Goal: Information Seeking & Learning: Compare options

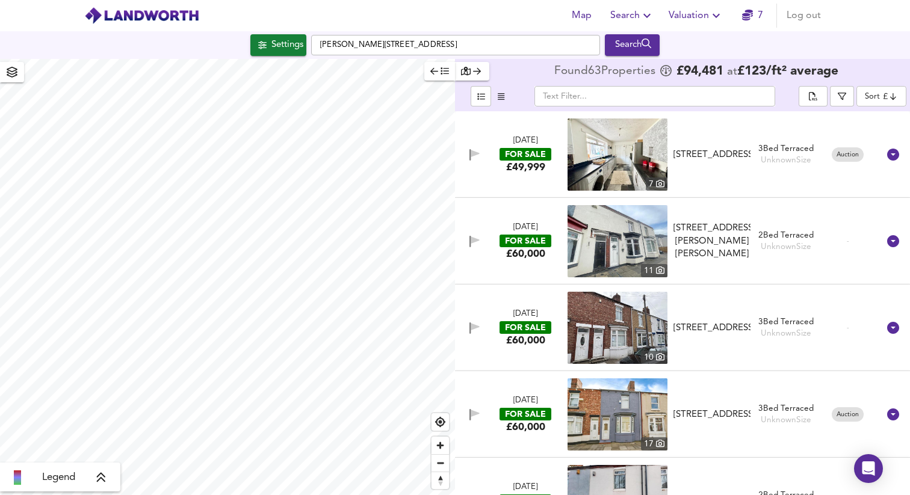
scroll to position [5282, 0]
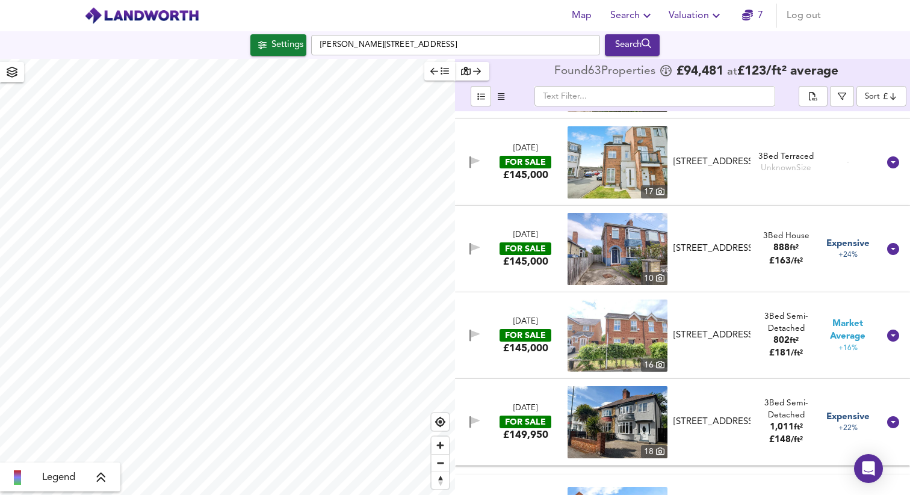
click at [609, 482] on div "Legend Found 63 Propert ies £ 94,481 at £ 123 / ft² average ​ Sort cheapest ​ […" at bounding box center [455, 277] width 910 height 436
click at [101, 476] on icon at bounding box center [101, 478] width 11 height 12
click at [114, 386] on icon at bounding box center [110, 392] width 11 height 12
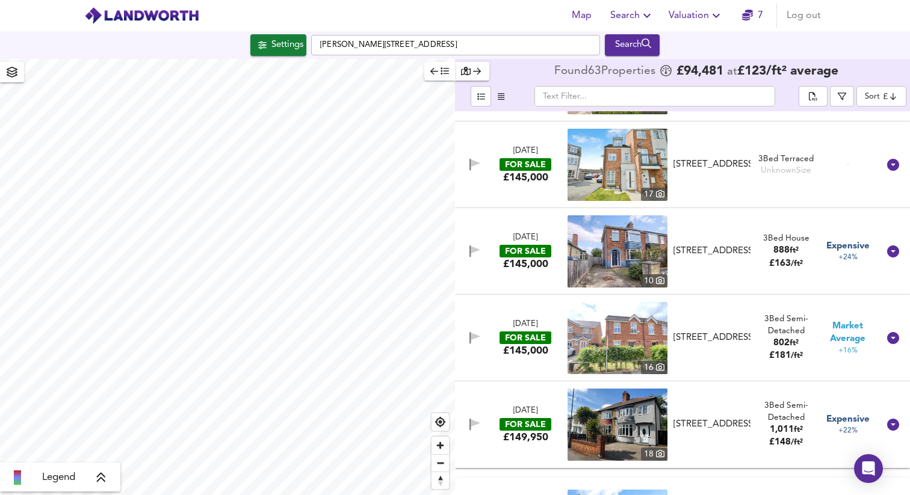
click at [886, 95] on body "Map Search Valuation 7 Log out Settings [PERSON_NAME][GEOGRAPHIC_DATA] Search L…" at bounding box center [455, 247] width 910 height 495
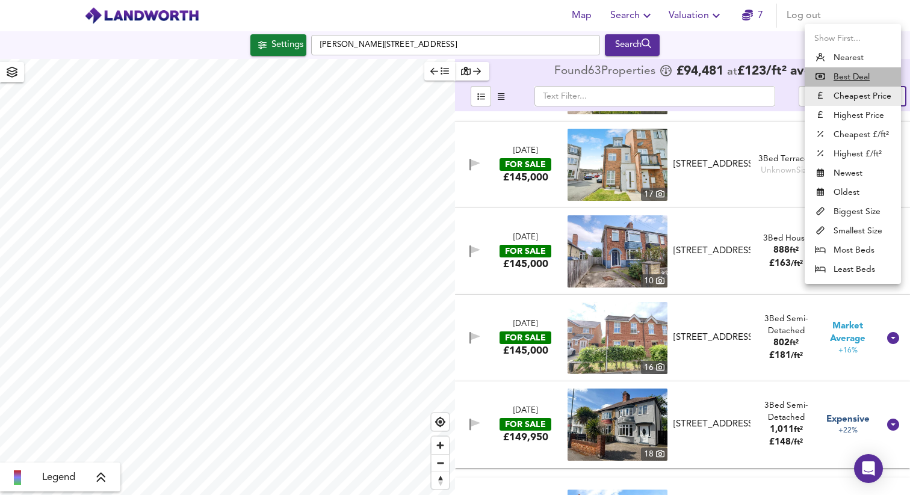
click at [856, 73] on u "Best Deal" at bounding box center [852, 77] width 36 height 12
type input "bestdeal"
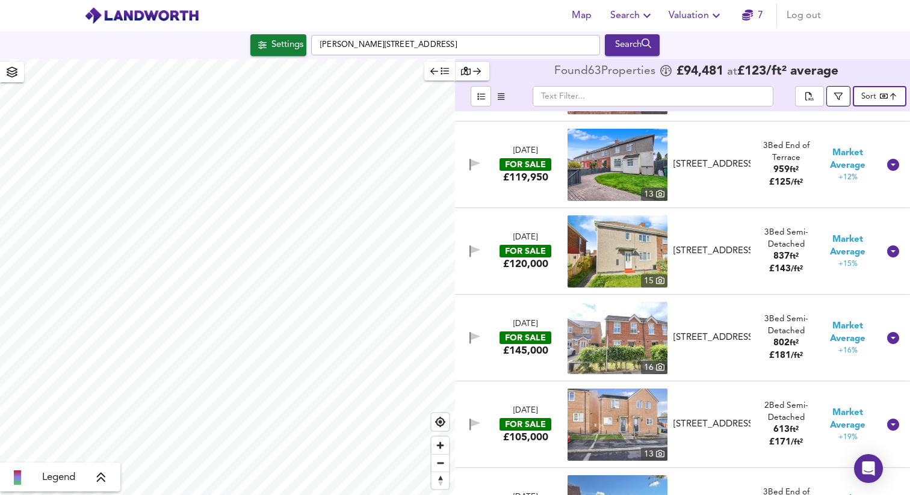
click at [837, 97] on icon "button" at bounding box center [838, 96] width 8 height 8
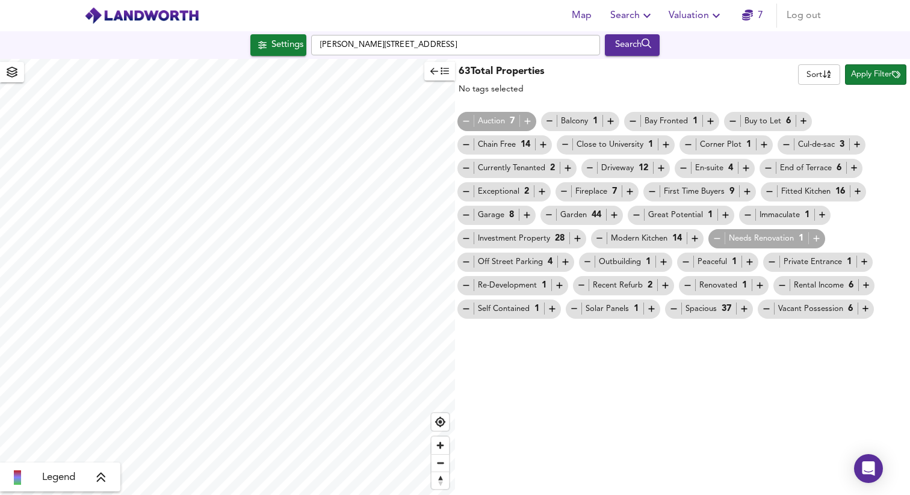
click at [461, 119] on span "Auction 7" at bounding box center [497, 121] width 79 height 13
click at [472, 123] on div "Auction 7" at bounding box center [497, 121] width 72 height 13
click at [529, 120] on icon "button" at bounding box center [528, 121] width 10 height 10
click at [467, 122] on icon "button" at bounding box center [466, 121] width 10 height 10
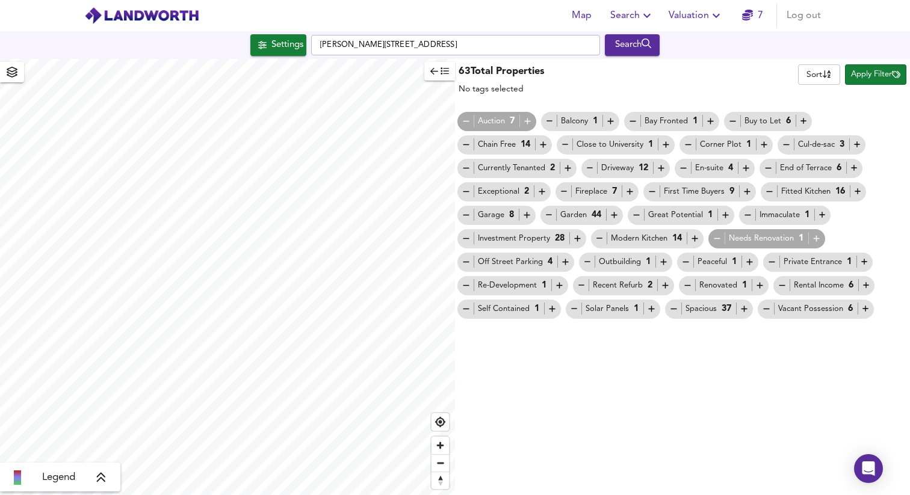
click at [467, 122] on icon "button" at bounding box center [466, 121] width 10 height 10
click at [563, 256] on button "button" at bounding box center [565, 261] width 10 height 11
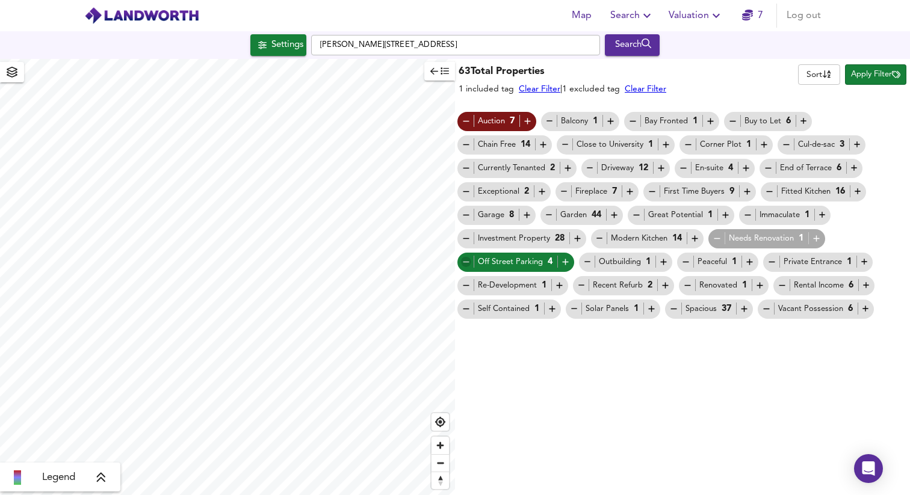
click at [461, 261] on icon "button" at bounding box center [466, 262] width 10 height 10
click at [878, 73] on span "Apply Filter" at bounding box center [875, 75] width 49 height 14
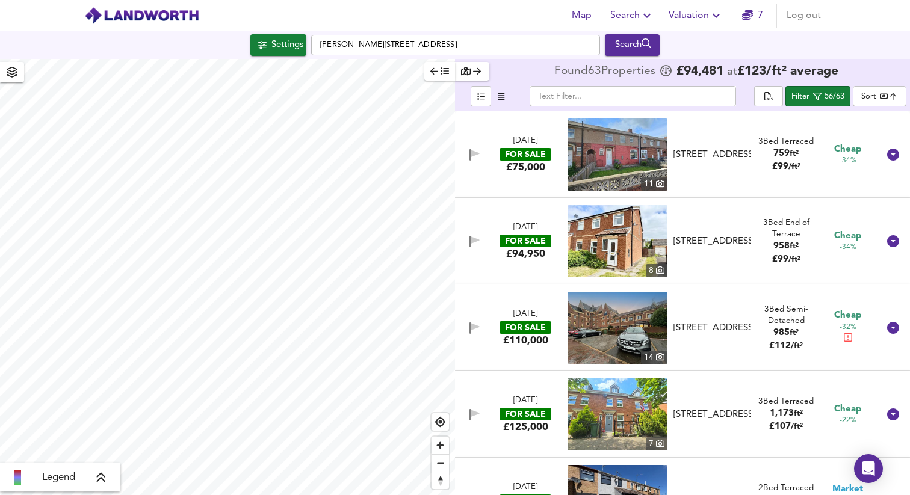
click at [788, 233] on div "3 Bed End of Terrace" at bounding box center [786, 228] width 61 height 23
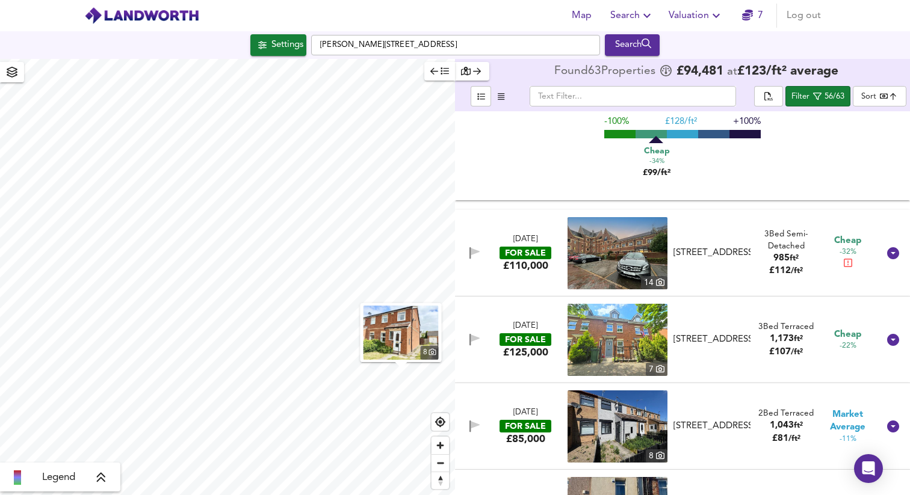
scroll to position [341, 0]
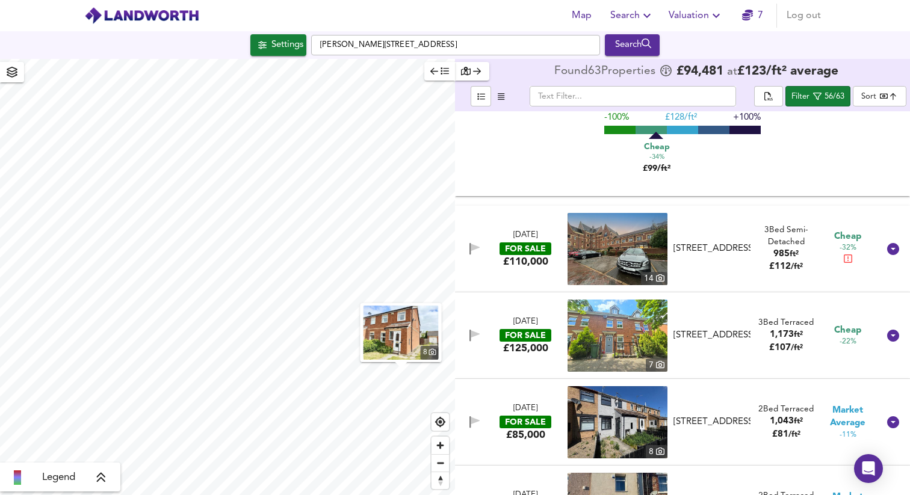
drag, startPoint x: 840, startPoint y: 259, endPoint x: 833, endPoint y: 287, distance: 28.8
click at [833, 287] on div "[DATE] FOR SALE £110,000 14 Anchorage Mews, [GEOGRAPHIC_DATA], [GEOGRAPHIC_DATA…" at bounding box center [682, 249] width 455 height 87
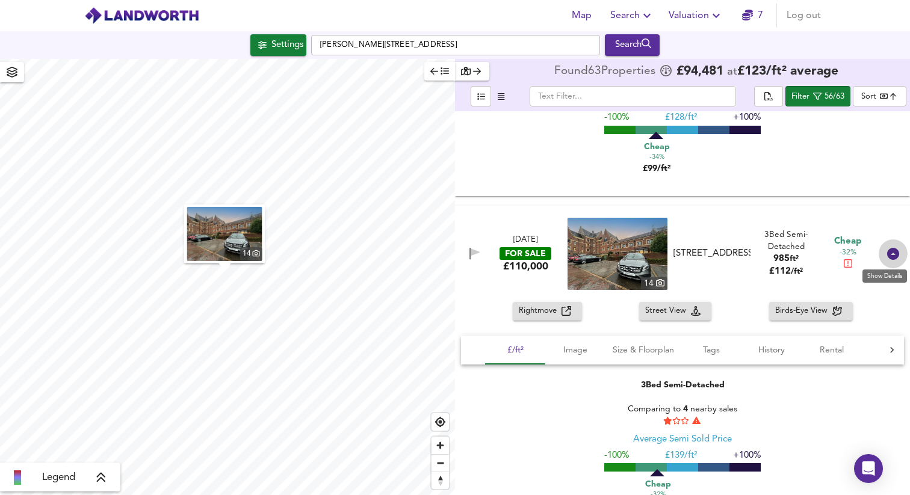
click at [888, 255] on icon at bounding box center [893, 254] width 14 height 14
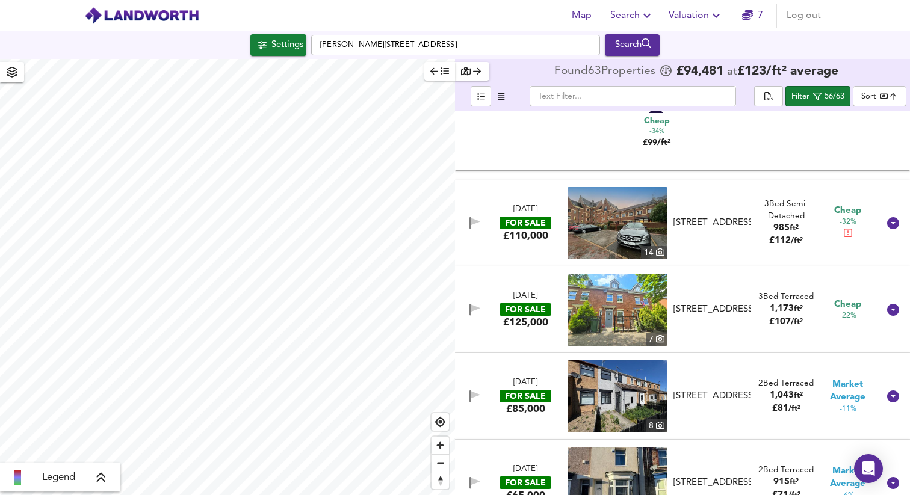
scroll to position [384, 0]
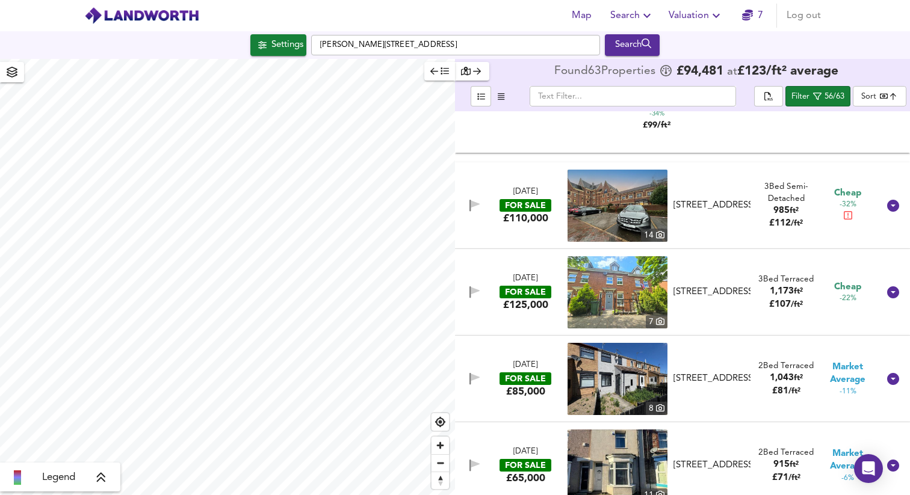
click at [632, 270] on img at bounding box center [618, 292] width 100 height 72
click at [686, 266] on div "[DATE] FOR SALE £125,000 [STREET_ADDRESS]-On-Tees 3 Bed Terraced 1,173 ft² £ 10…" at bounding box center [668, 292] width 421 height 72
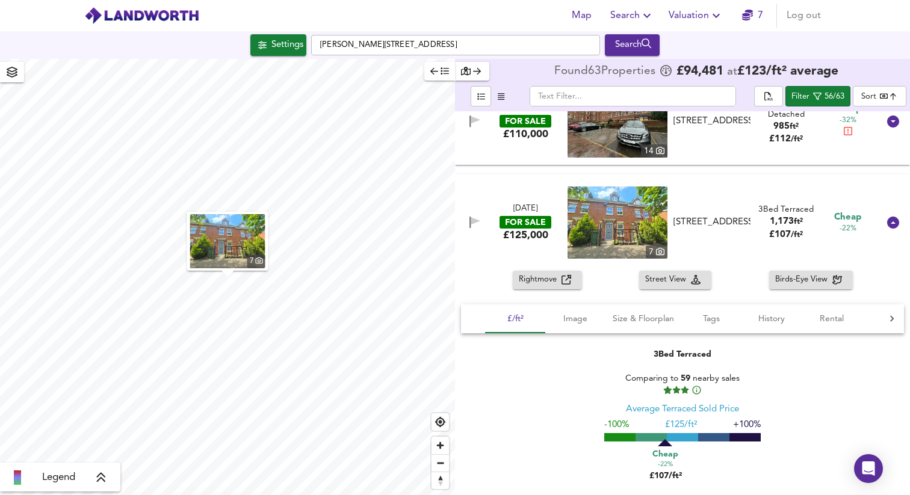
scroll to position [476, 0]
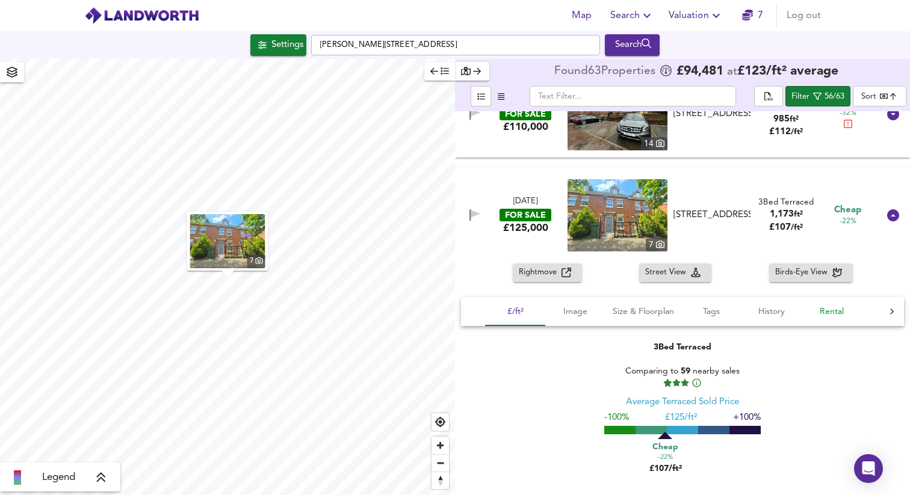
click at [813, 309] on span "Rental" at bounding box center [832, 312] width 46 height 15
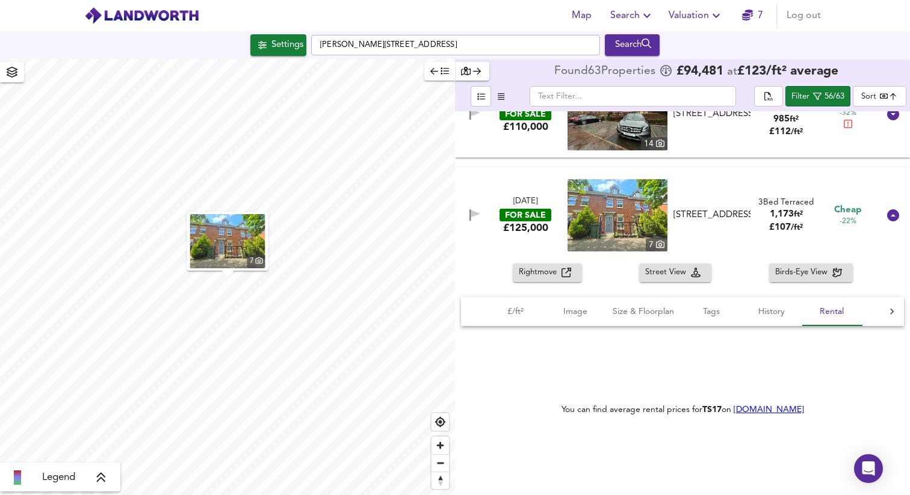
click at [886, 307] on icon at bounding box center [892, 312] width 12 height 12
click at [882, 307] on div "£/ft² Image Size & Floorplan Tags History Rental Agent" at bounding box center [682, 311] width 443 height 29
click at [827, 312] on span "Agent" at bounding box center [850, 312] width 46 height 15
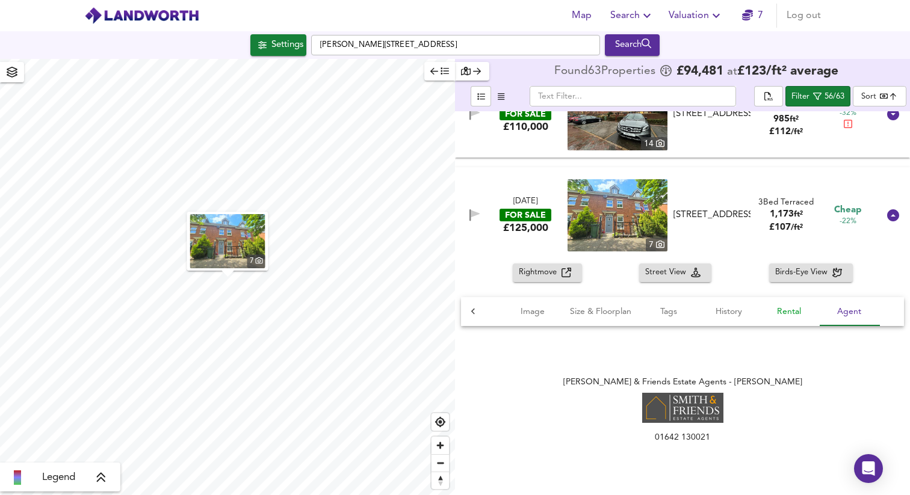
click at [790, 310] on span "Rental" at bounding box center [789, 312] width 46 height 15
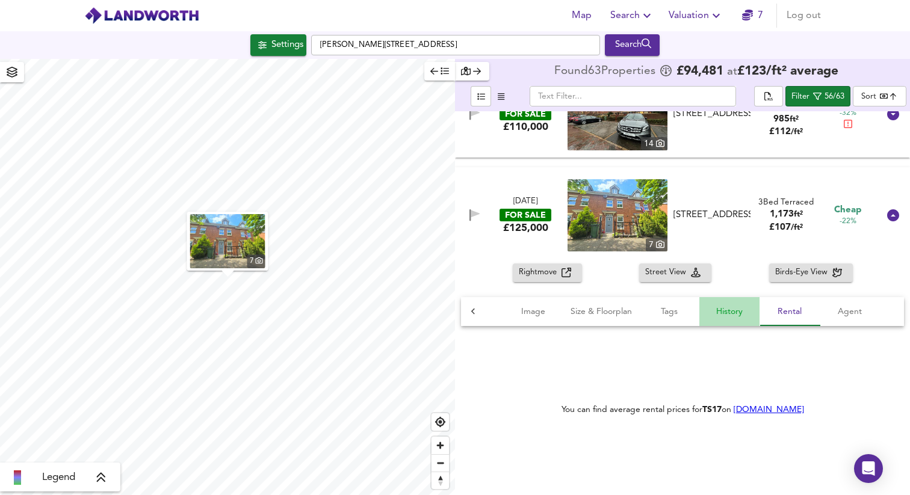
click at [715, 305] on span "History" at bounding box center [730, 312] width 46 height 15
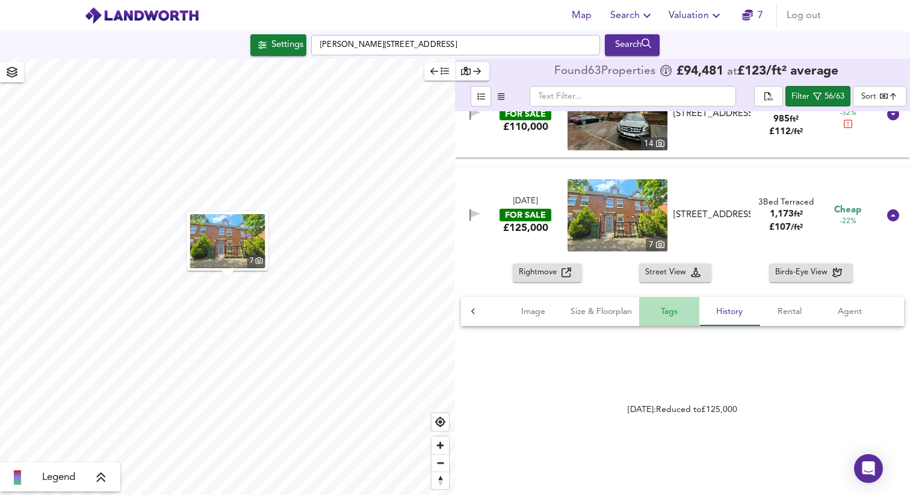
click at [662, 308] on span "Tags" at bounding box center [670, 312] width 46 height 15
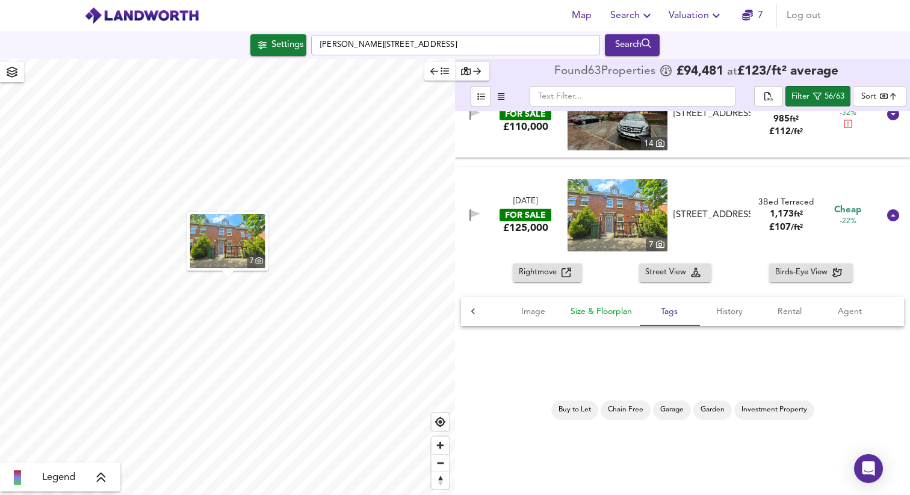
click at [609, 305] on span "Size & Floorplan" at bounding box center [601, 312] width 61 height 15
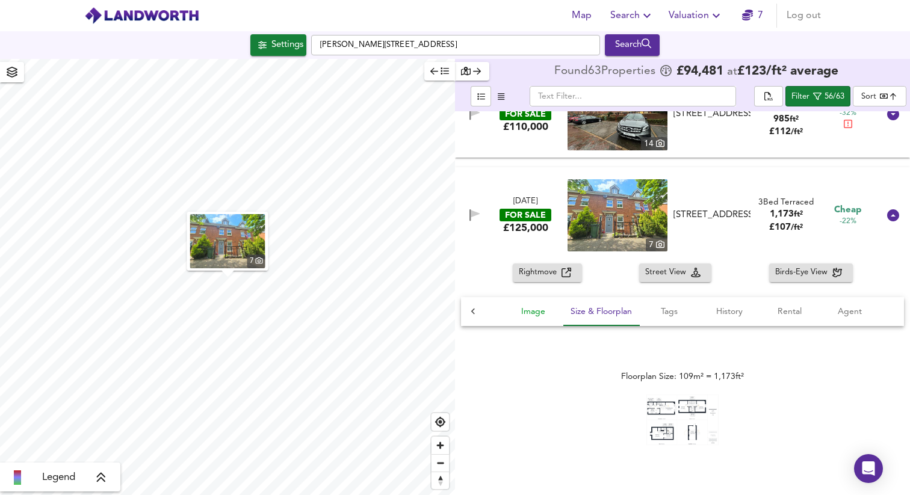
click at [556, 313] on button "Image" at bounding box center [533, 311] width 60 height 29
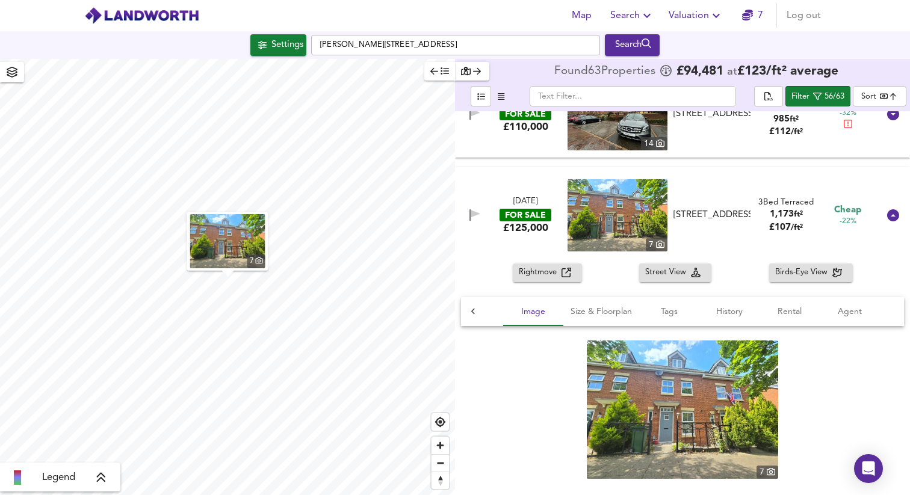
click at [477, 303] on div at bounding box center [473, 311] width 24 height 29
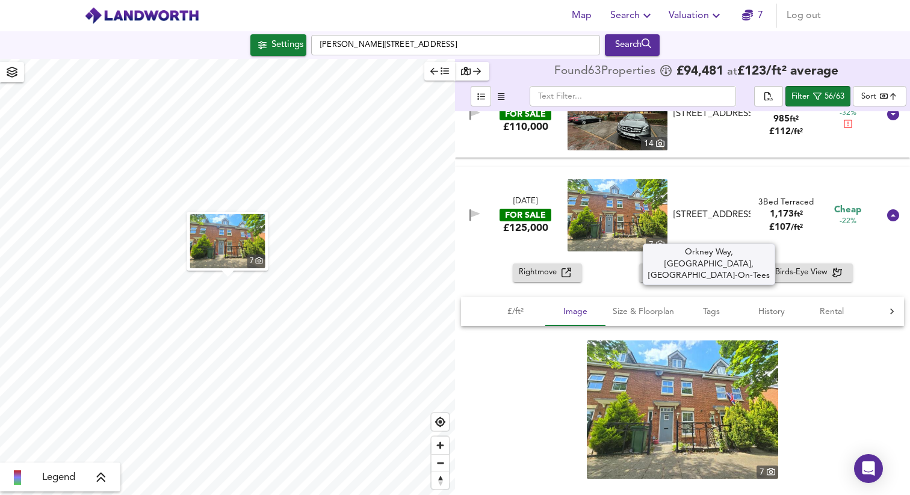
click at [710, 217] on div "[STREET_ADDRESS]" at bounding box center [712, 215] width 77 height 13
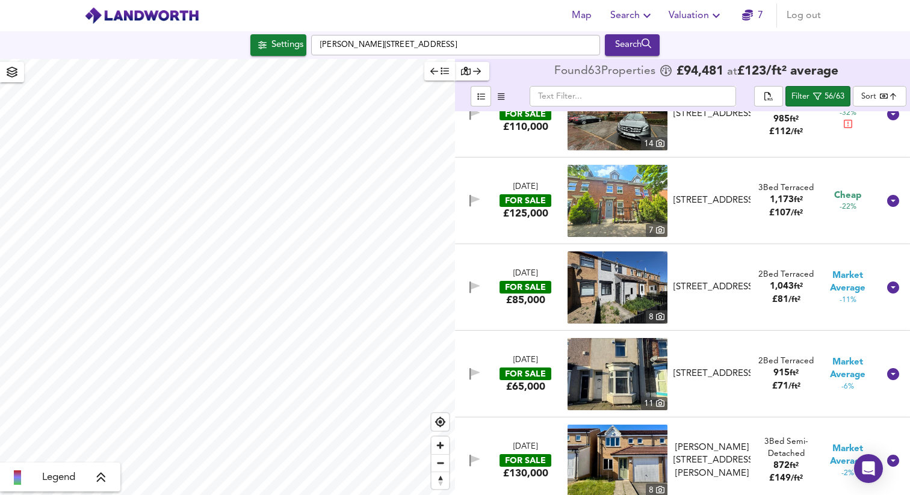
click at [680, 242] on div "[DATE] FOR SALE £125,000 [STREET_ADDRESS]-On-Tees 3 Bed Terraced 1,173 ft² £ 10…" at bounding box center [682, 201] width 455 height 87
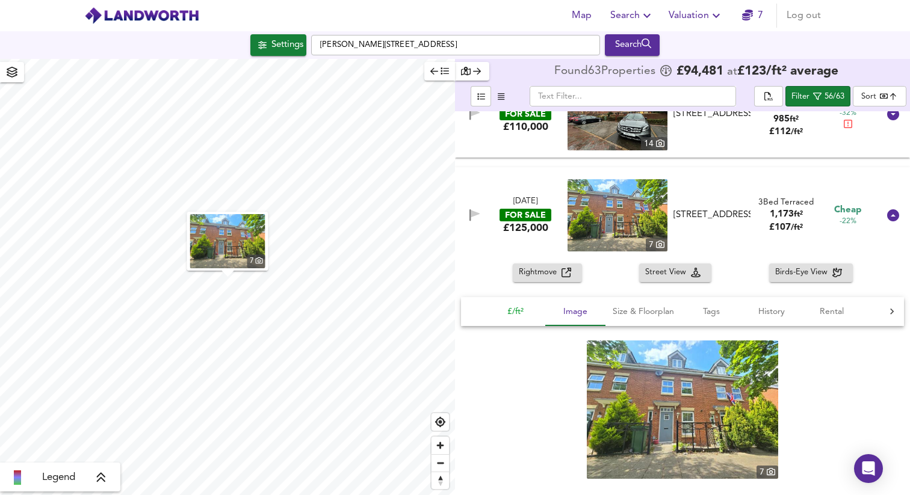
click at [514, 306] on span "£/ft²" at bounding box center [515, 312] width 46 height 15
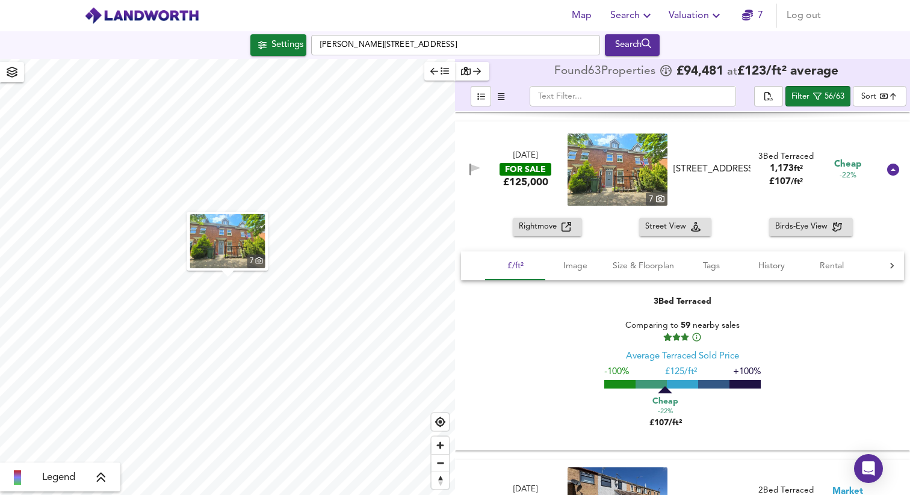
scroll to position [542, 0]
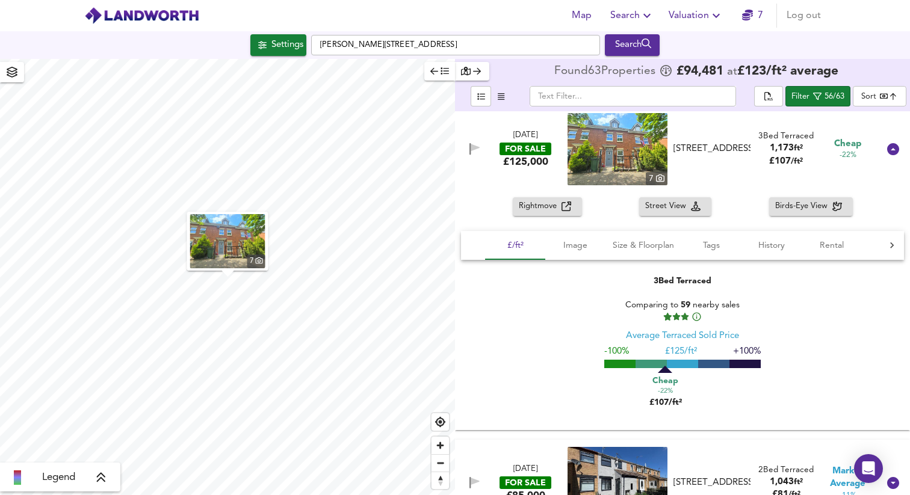
drag, startPoint x: 693, startPoint y: 305, endPoint x: 679, endPoint y: 292, distance: 18.7
click at [692, 305] on div "Comparing to 59 nearby sales" at bounding box center [682, 310] width 157 height 23
click at [679, 292] on div "Comparing to 59 nearby sales Average Terraced Sold Price -100% £ 125/ft² +100% …" at bounding box center [682, 349] width 157 height 125
click at [681, 284] on div "3 Bed Terraced" at bounding box center [683, 281] width 58 height 12
click at [663, 368] on div at bounding box center [665, 368] width 14 height 7
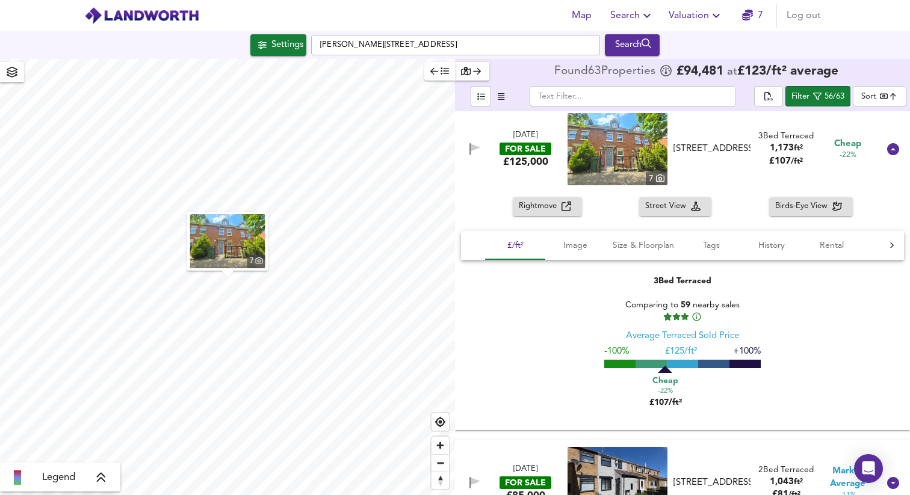
click at [651, 334] on div "Average Terraced Sold Price" at bounding box center [682, 335] width 113 height 13
click at [787, 342] on div "3 Bed Terraced Comparing to 59 nearby sales Average Terraced Sold Price -100% £…" at bounding box center [682, 344] width 443 height 166
